Goal: Navigation & Orientation: Understand site structure

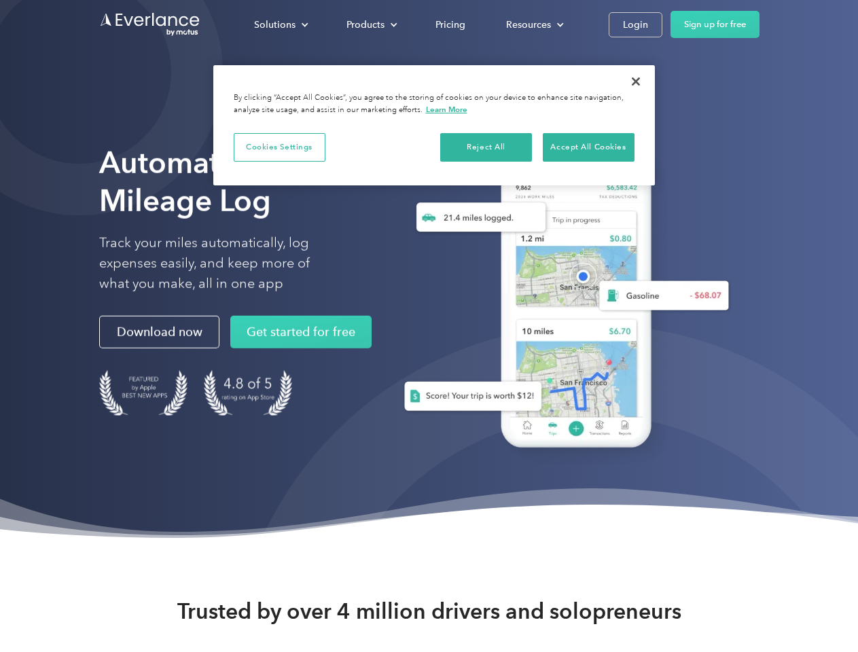
click at [280, 24] on div "Solutions" at bounding box center [274, 24] width 41 height 17
click at [370, 24] on div "Products" at bounding box center [365, 24] width 38 height 17
click at [533, 24] on div "Resources" at bounding box center [528, 24] width 45 height 17
click at [279, 147] on button "Cookies Settings" at bounding box center [280, 147] width 92 height 29
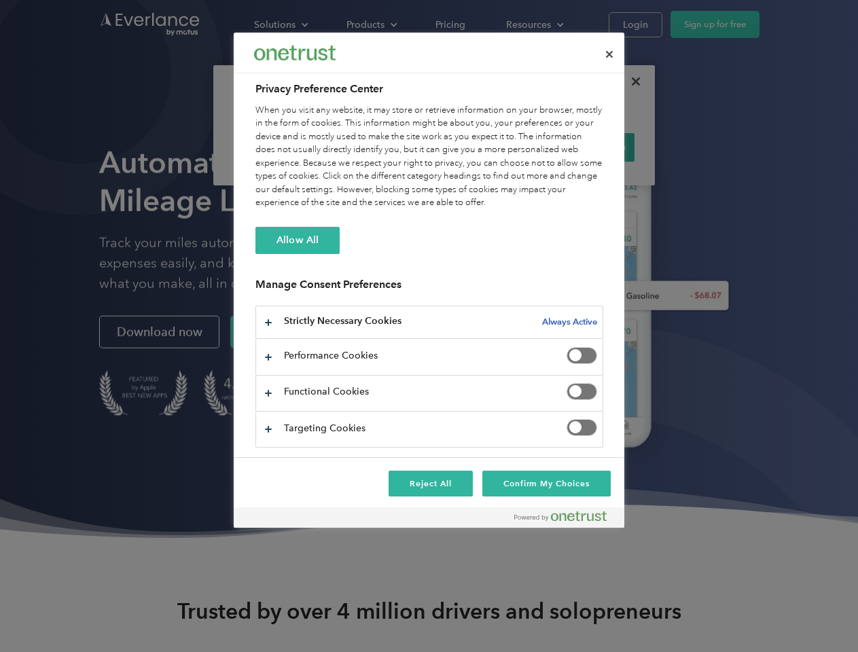
click at [486, 147] on div "When you visit any website, it may store or retrieve information on your browse…" at bounding box center [429, 157] width 348 height 106
click at [588, 147] on div "When you visit any website, it may store or retrieve information on your browse…" at bounding box center [429, 157] width 348 height 106
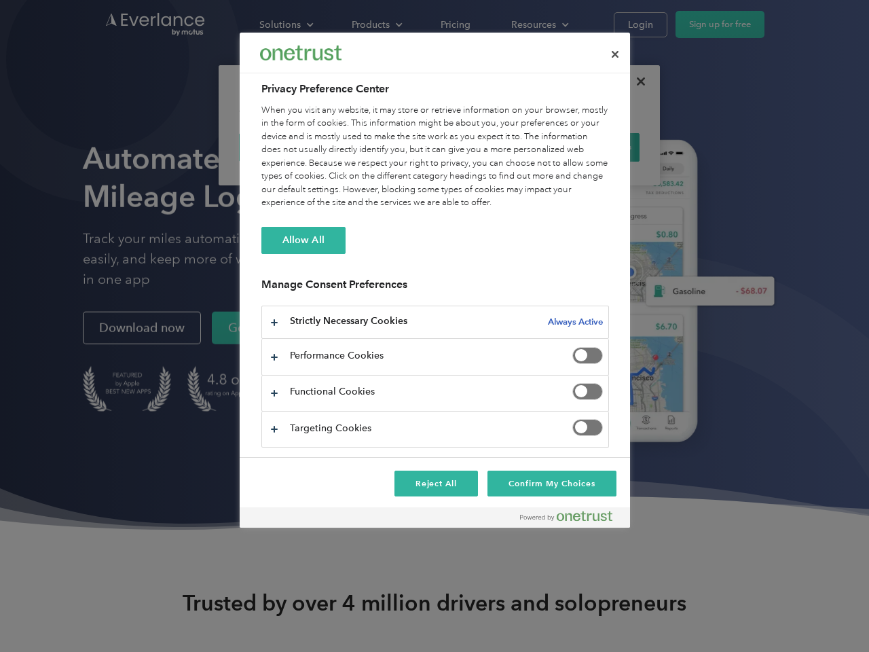
click at [636, 81] on div at bounding box center [434, 326] width 869 height 652
